Goal: Navigation & Orientation: Find specific page/section

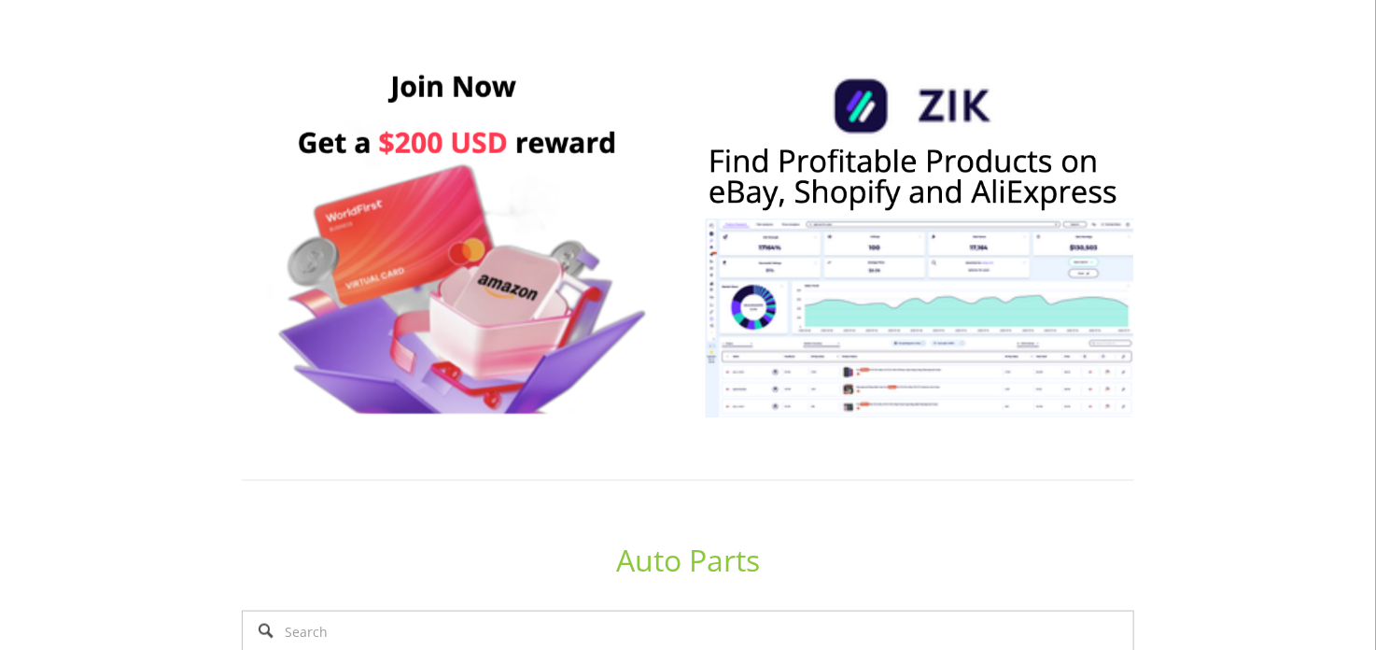
scroll to position [933, 0]
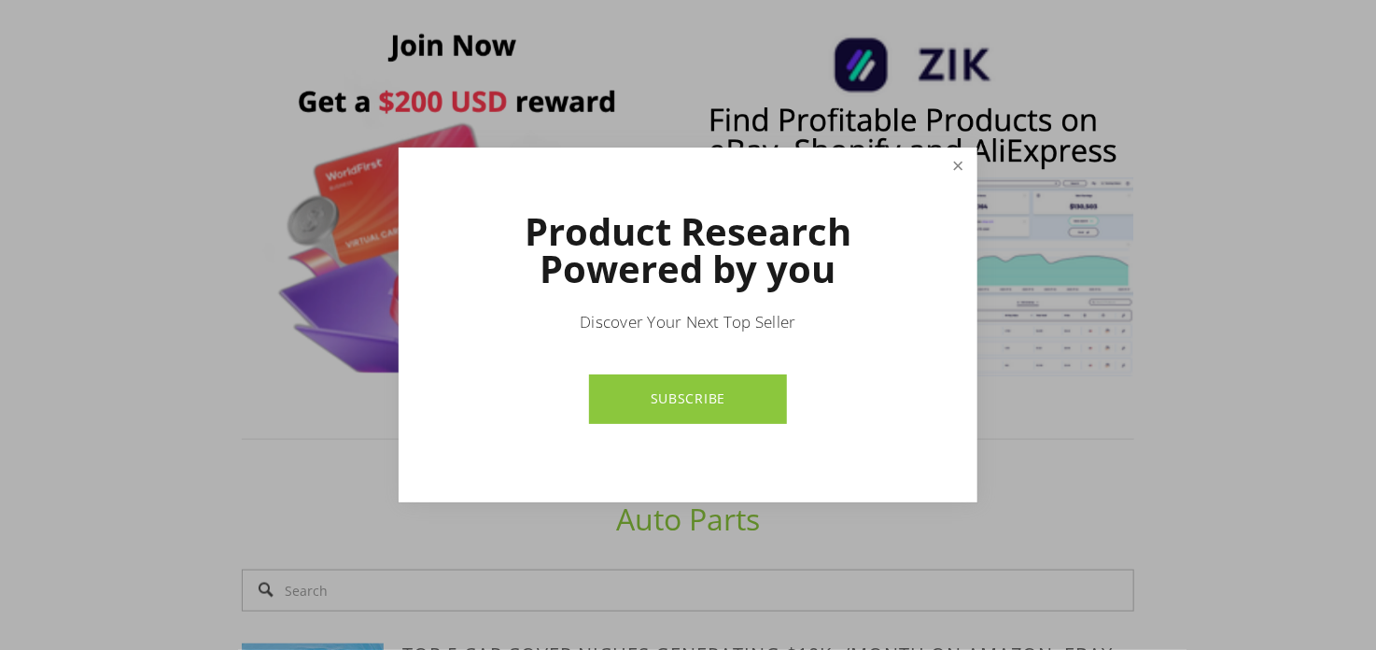
click at [945, 168] on link "Close" at bounding box center [958, 166] width 33 height 33
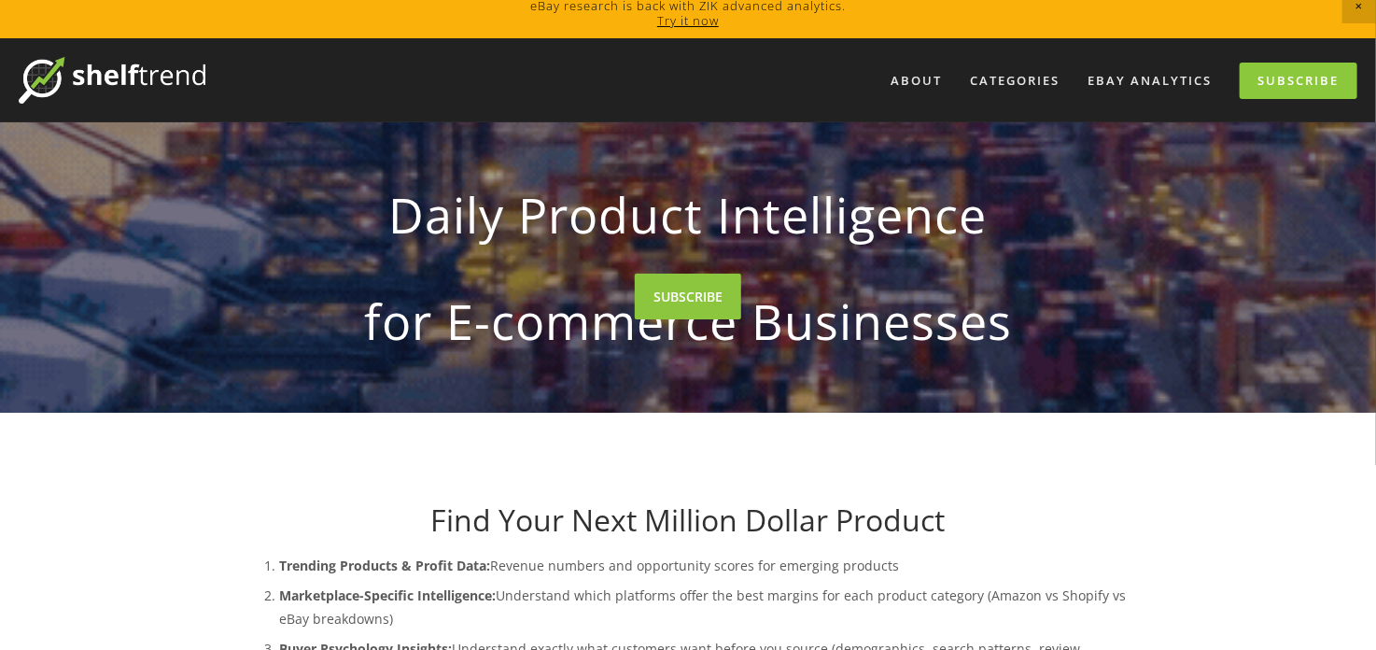
scroll to position [0, 0]
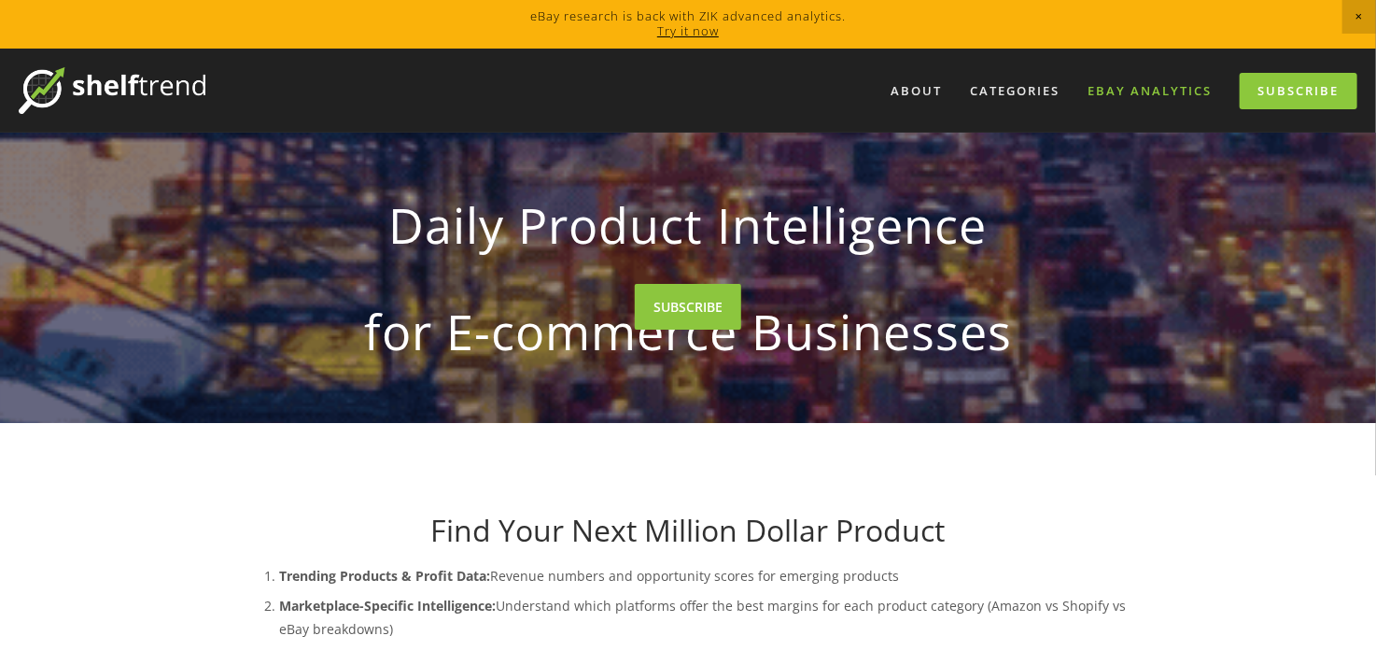
click at [1148, 91] on link "eBay Analytics" at bounding box center [1149, 91] width 148 height 31
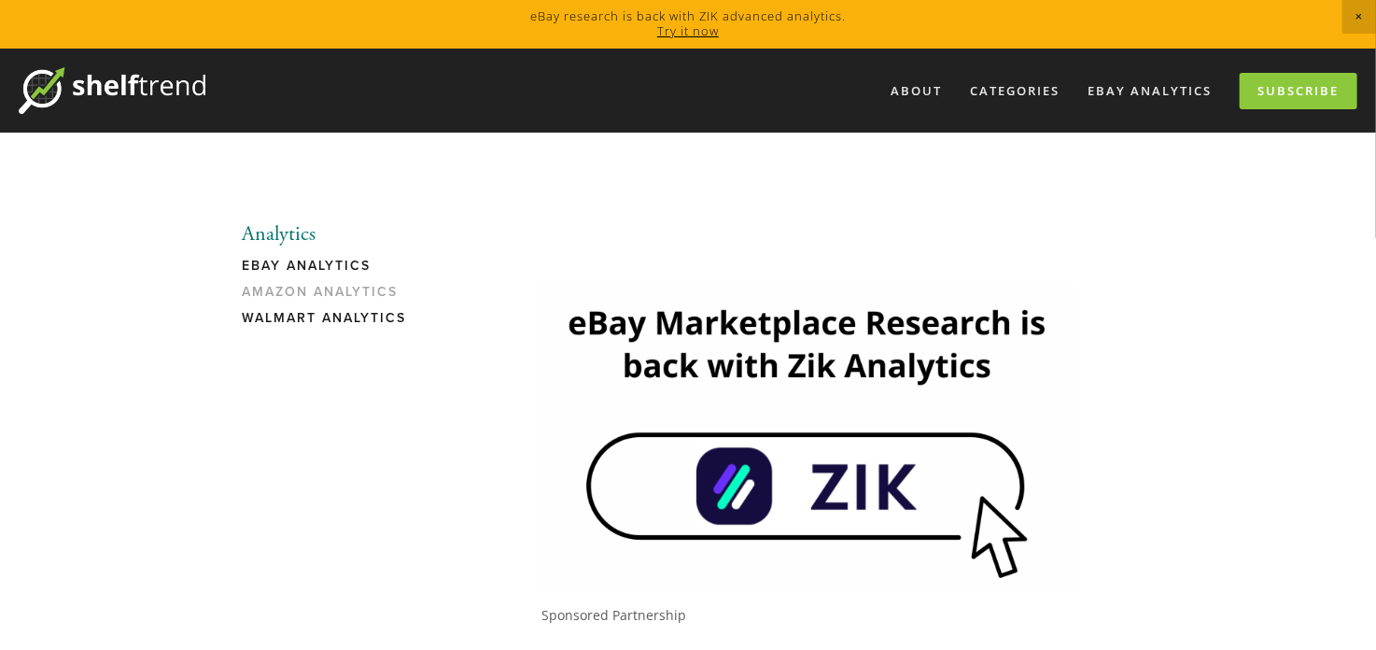
click at [351, 310] on link "Walmart Analytics" at bounding box center [331, 323] width 178 height 26
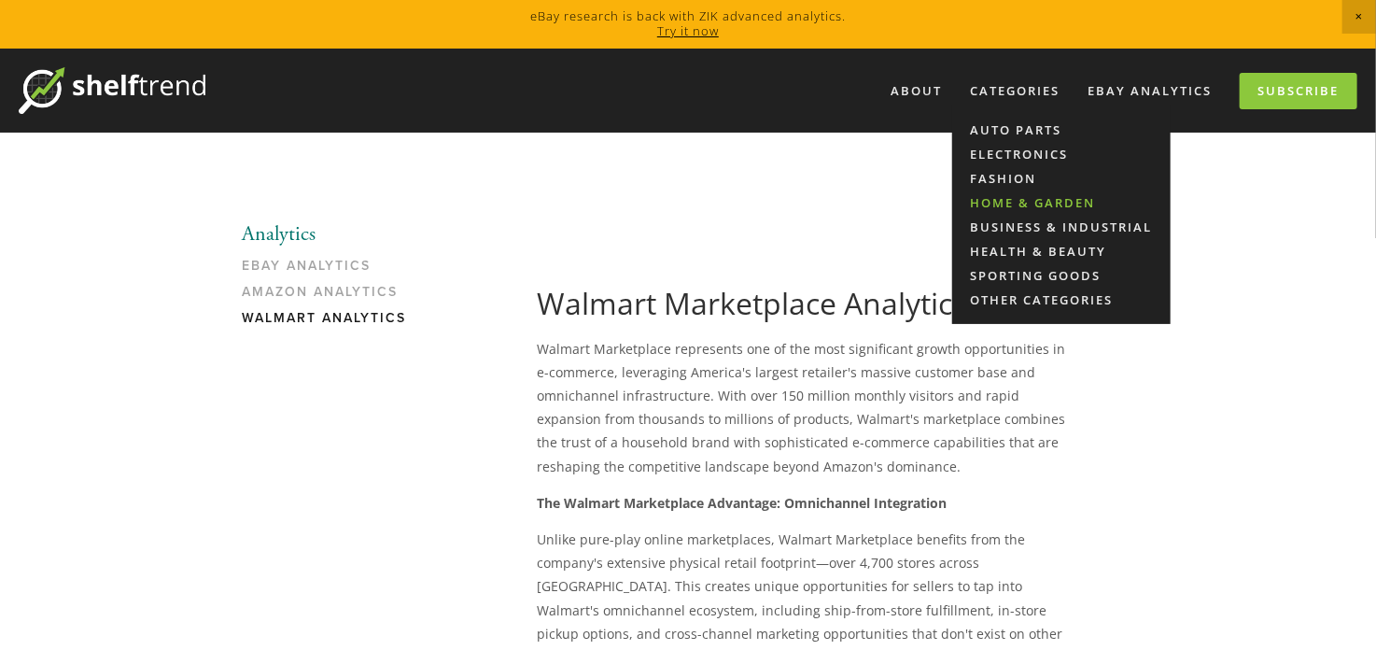
click at [1002, 199] on link "Home & Garden" at bounding box center [1061, 202] width 218 height 24
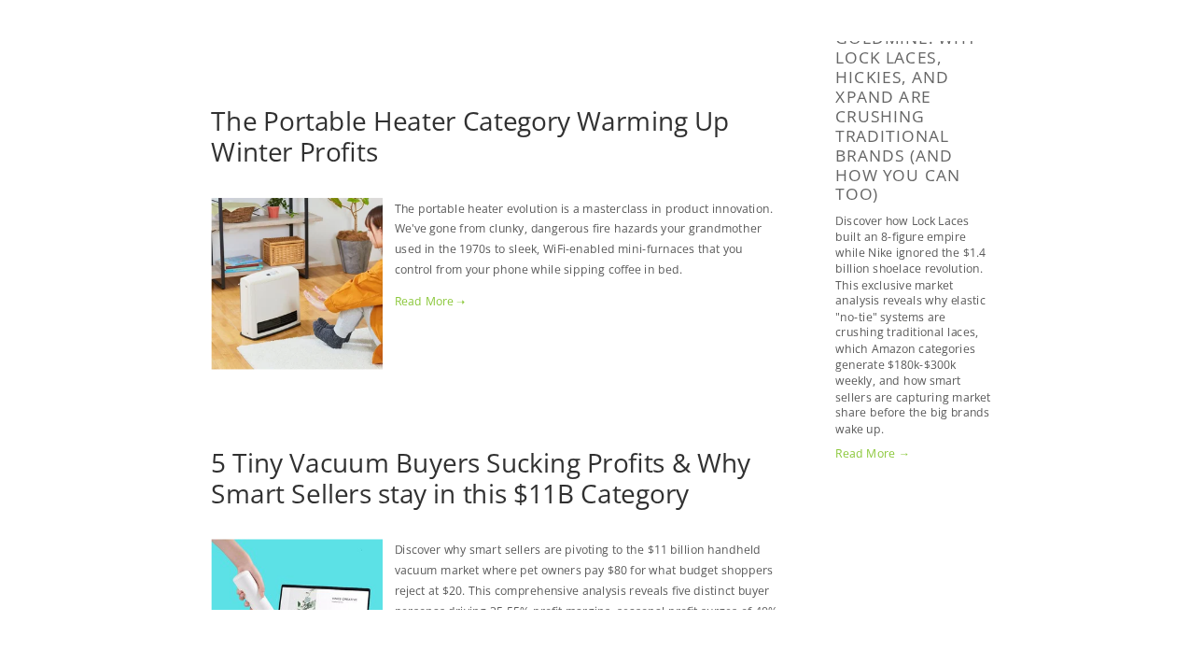
scroll to position [1773, 0]
